Goal: Information Seeking & Learning: Learn about a topic

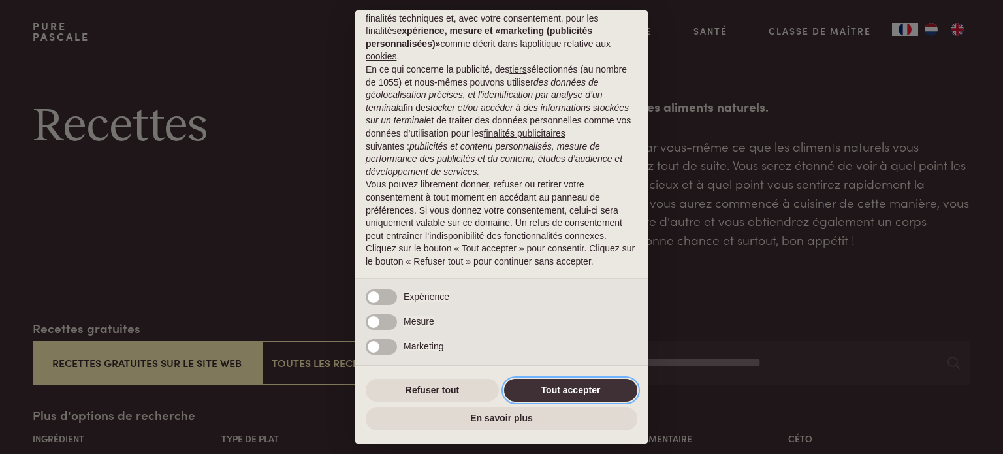
click at [558, 392] on button "Tout accepter" at bounding box center [570, 391] width 133 height 24
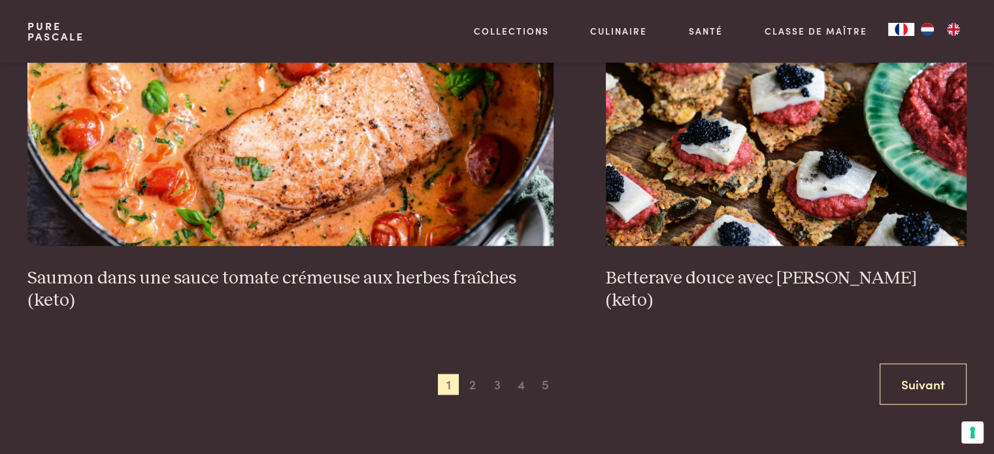
scroll to position [2506, 0]
click at [468, 379] on span "2" at bounding box center [472, 384] width 21 height 21
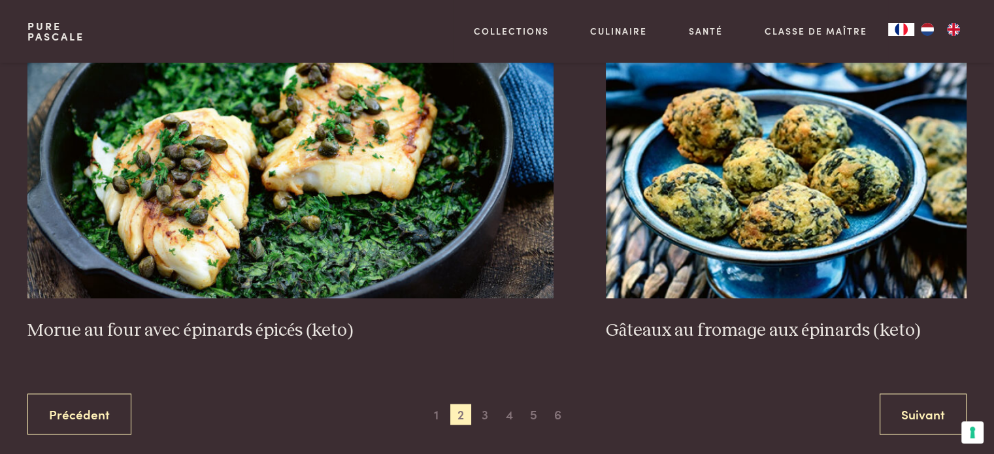
scroll to position [2477, 0]
click at [485, 412] on span "3" at bounding box center [484, 413] width 21 height 21
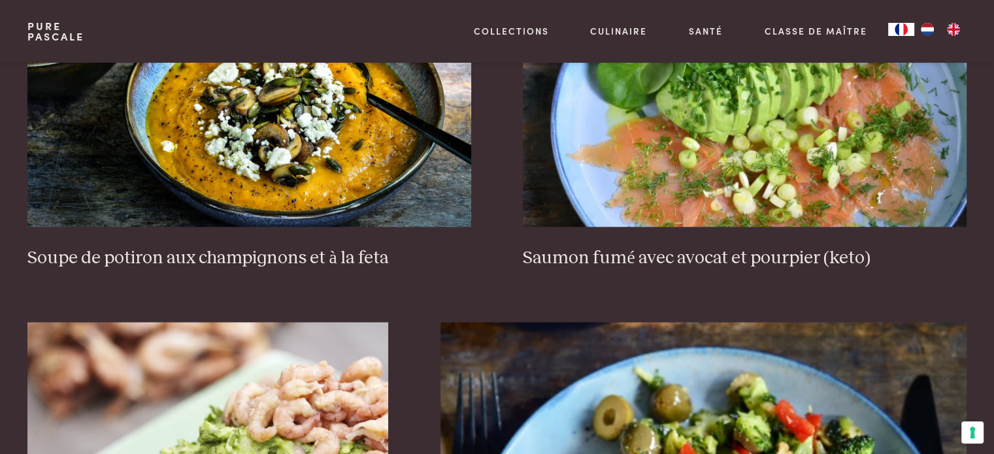
scroll to position [1856, 0]
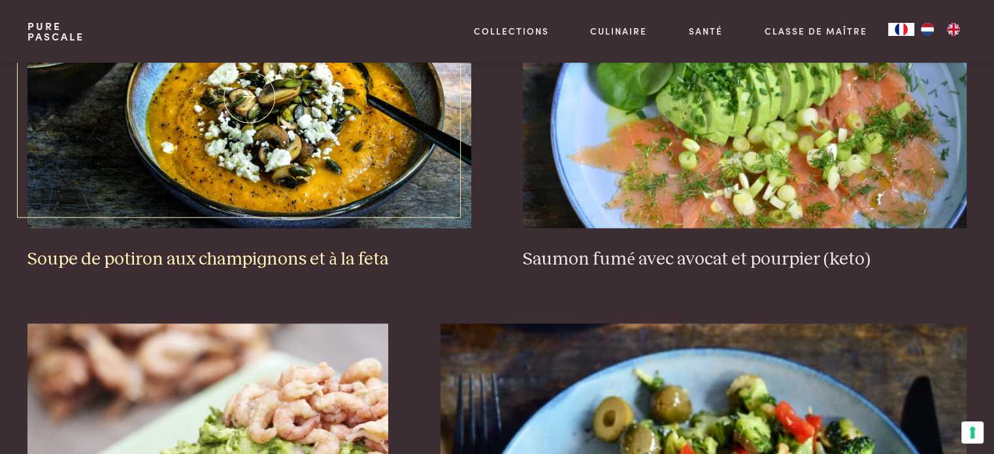
click at [389, 182] on img at bounding box center [248, 97] width 443 height 261
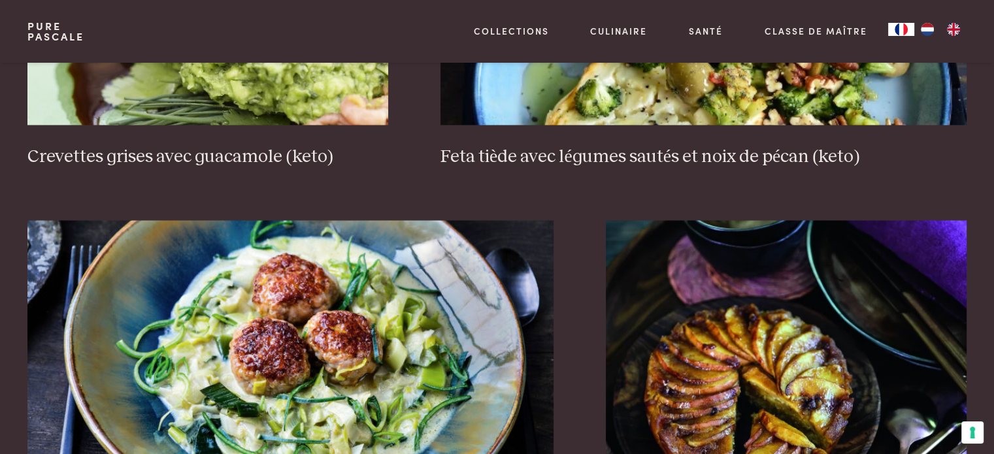
scroll to position [2470, 0]
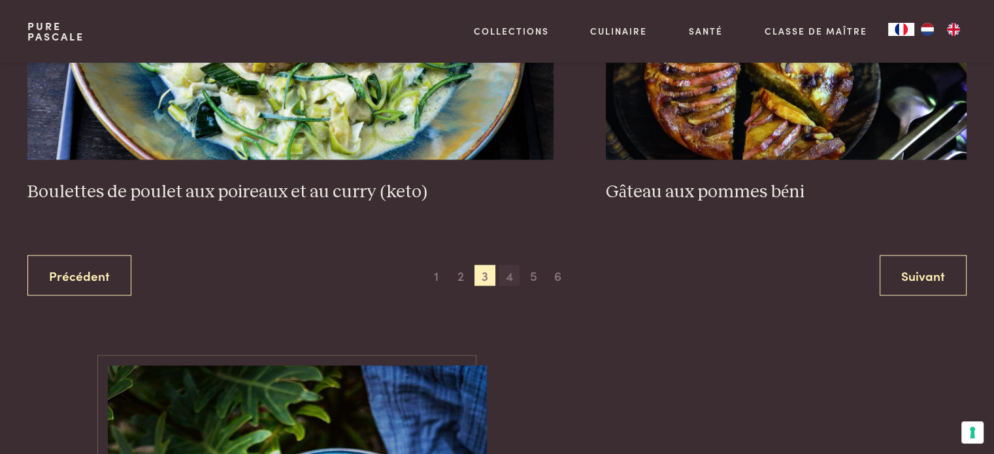
click at [513, 274] on span "4" at bounding box center [508, 275] width 21 height 21
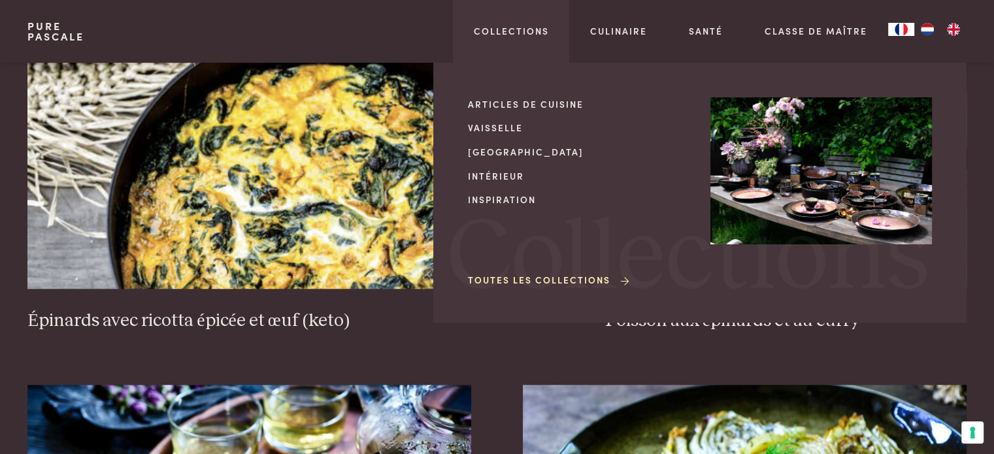
scroll to position [1380, 0]
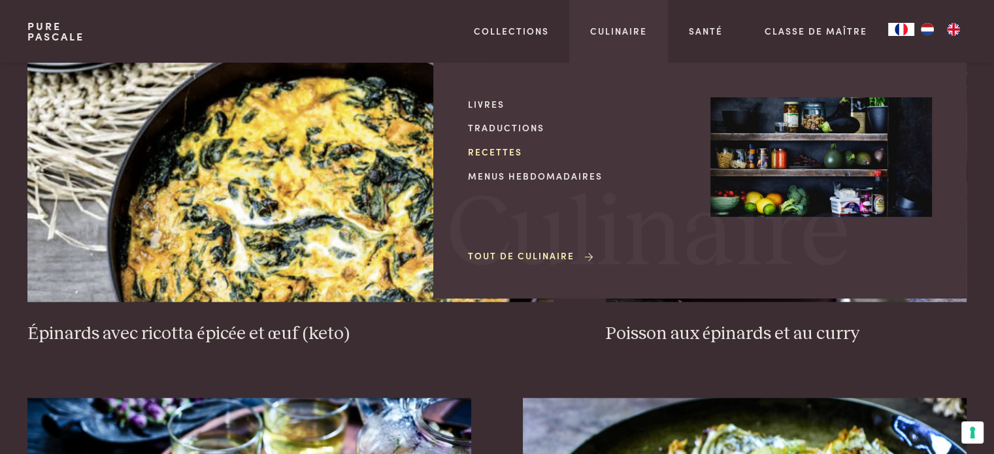
click at [512, 152] on link "Recettes" at bounding box center [578, 152] width 221 height 14
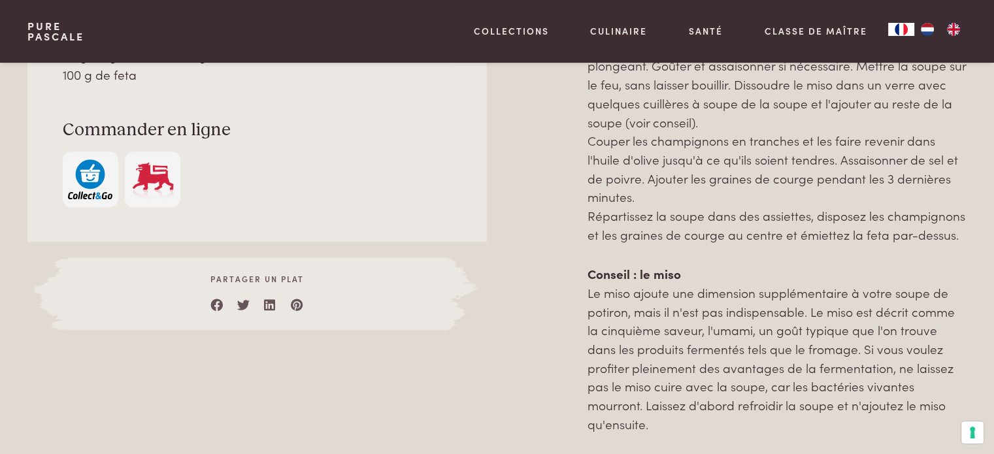
scroll to position [941, 0]
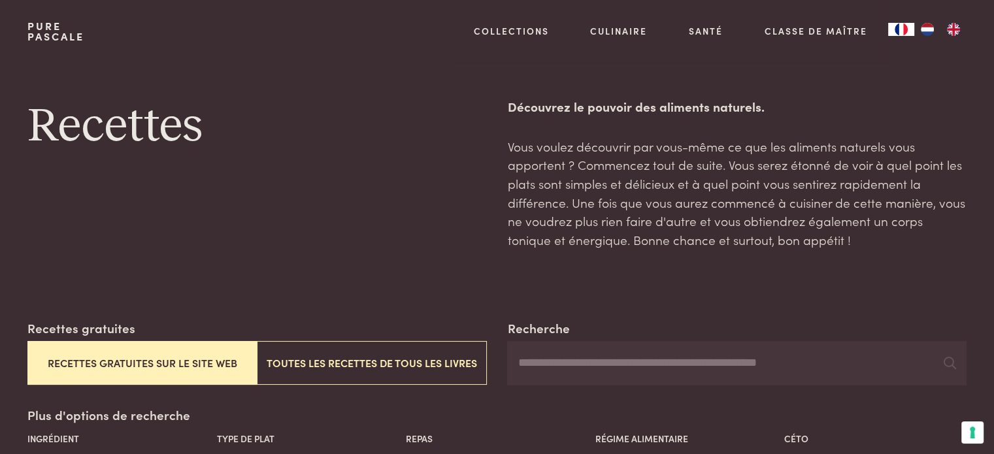
scroll to position [245, 0]
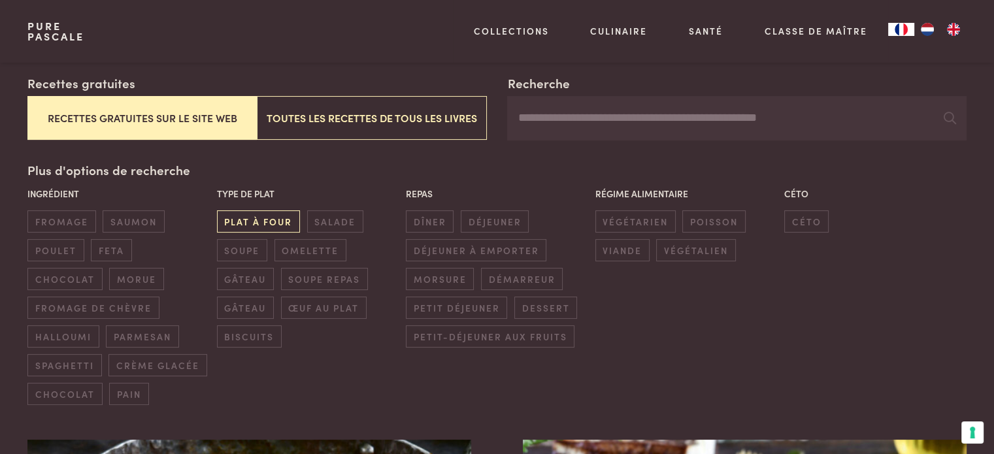
click at [270, 225] on span "plat à four" at bounding box center [258, 221] width 83 height 22
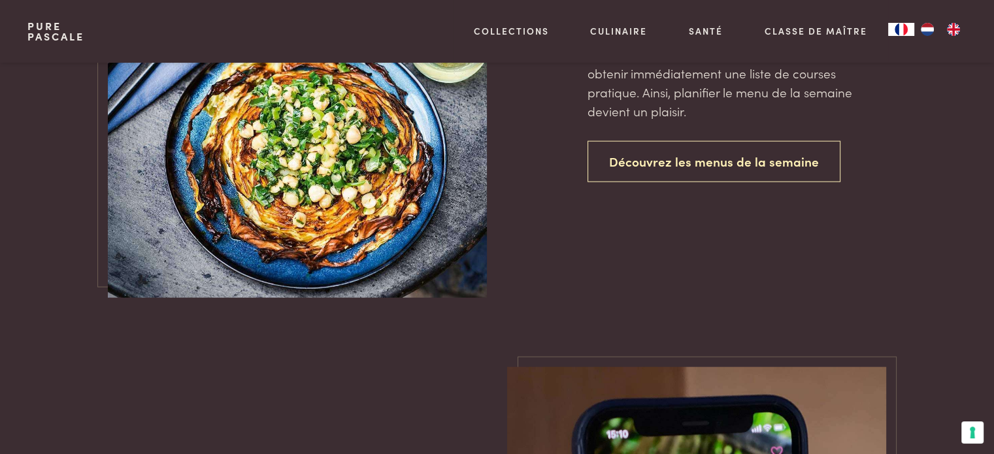
scroll to position [3209, 0]
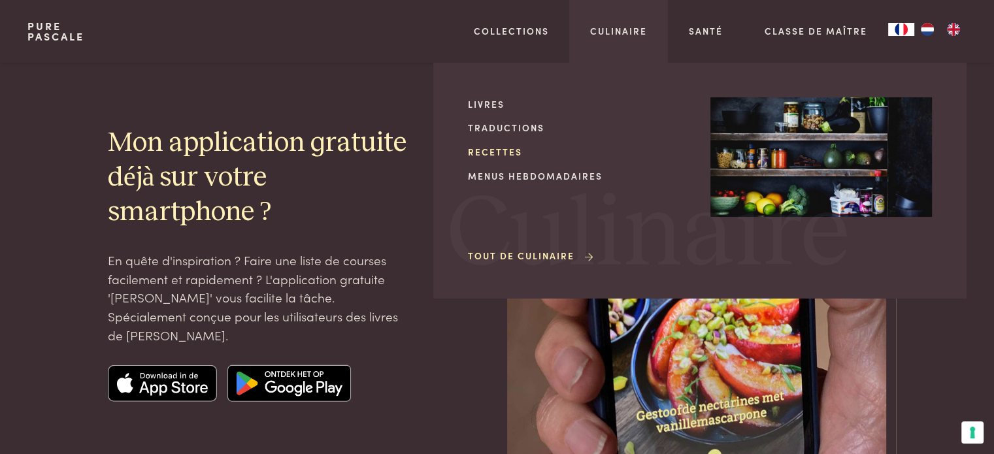
click at [497, 152] on link "Recettes" at bounding box center [578, 152] width 221 height 14
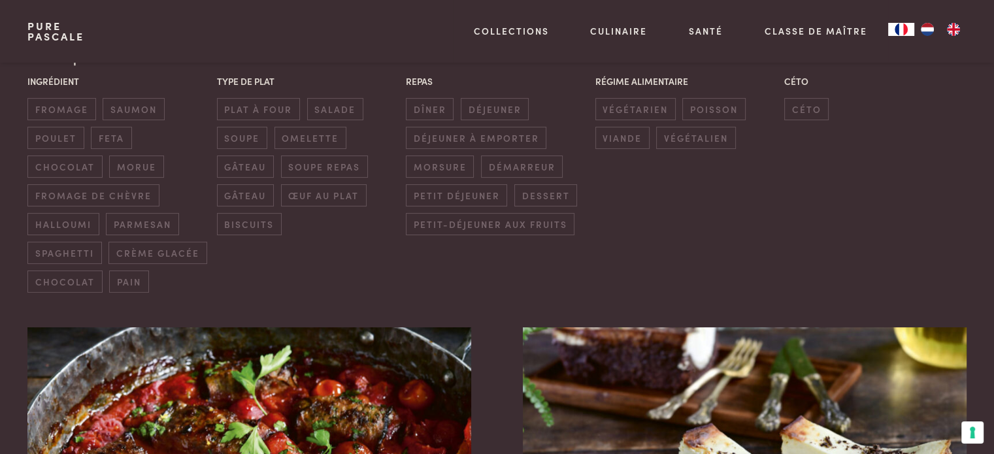
scroll to position [358, 0]
